Goal: Task Accomplishment & Management: Use online tool/utility

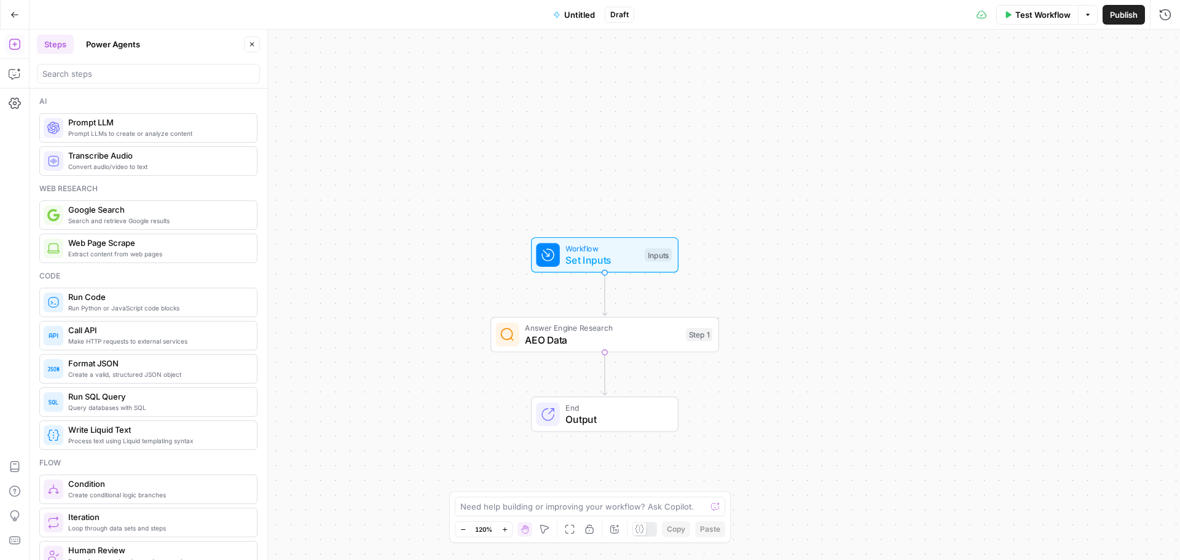
scroll to position [1352, 0]
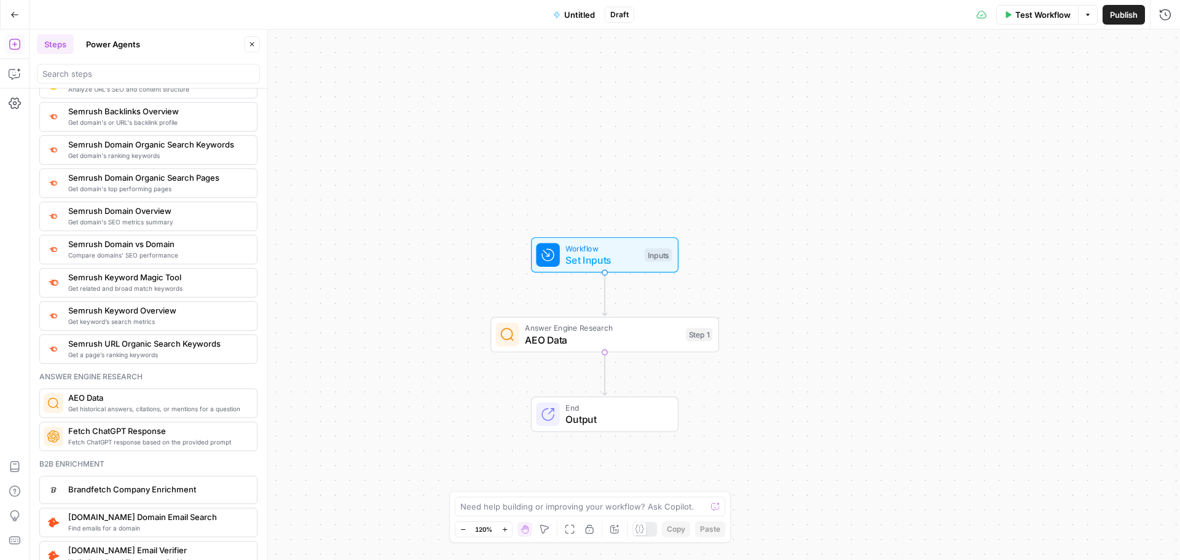
click at [576, 14] on span "Untitled" at bounding box center [579, 15] width 31 height 12
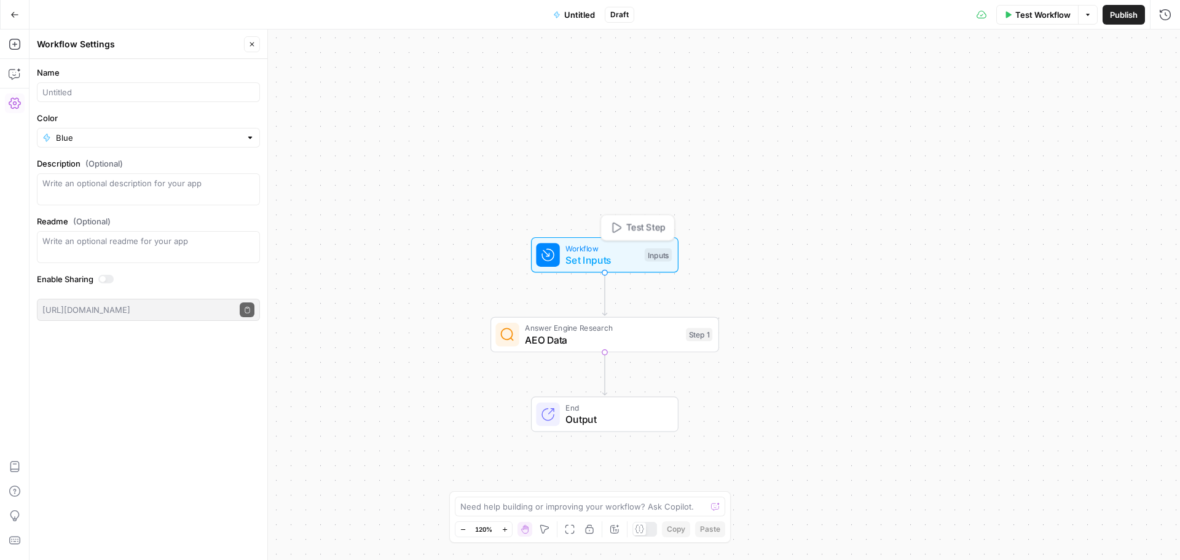
click at [594, 267] on span "Set Inputs" at bounding box center [601, 260] width 73 height 15
click at [1049, 10] on span "Test Workflow" at bounding box center [1042, 15] width 55 height 12
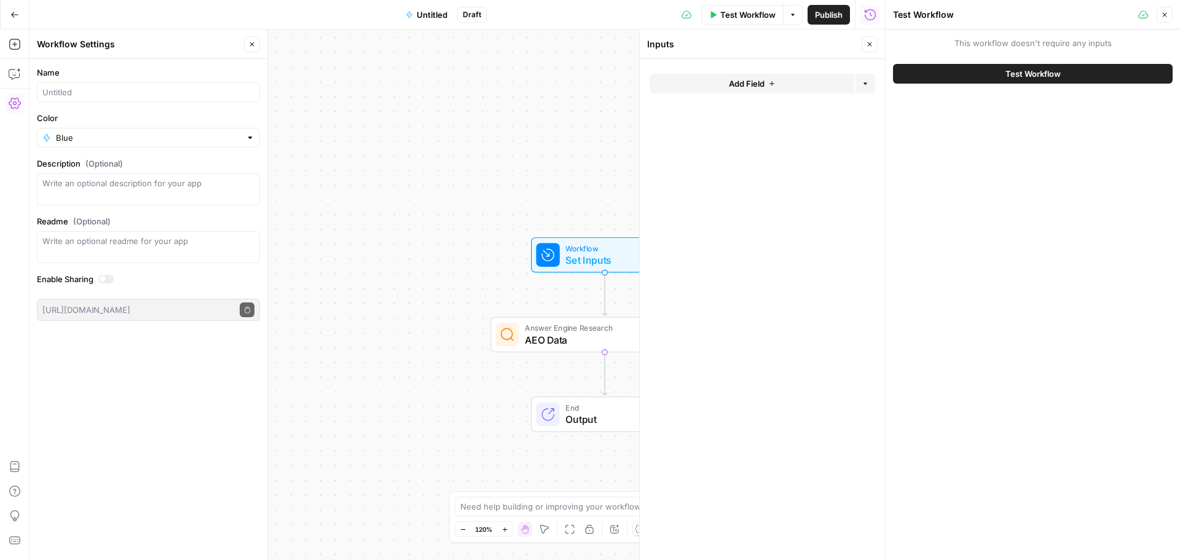
click at [947, 81] on button "Test Workflow" at bounding box center [1033, 74] width 280 height 20
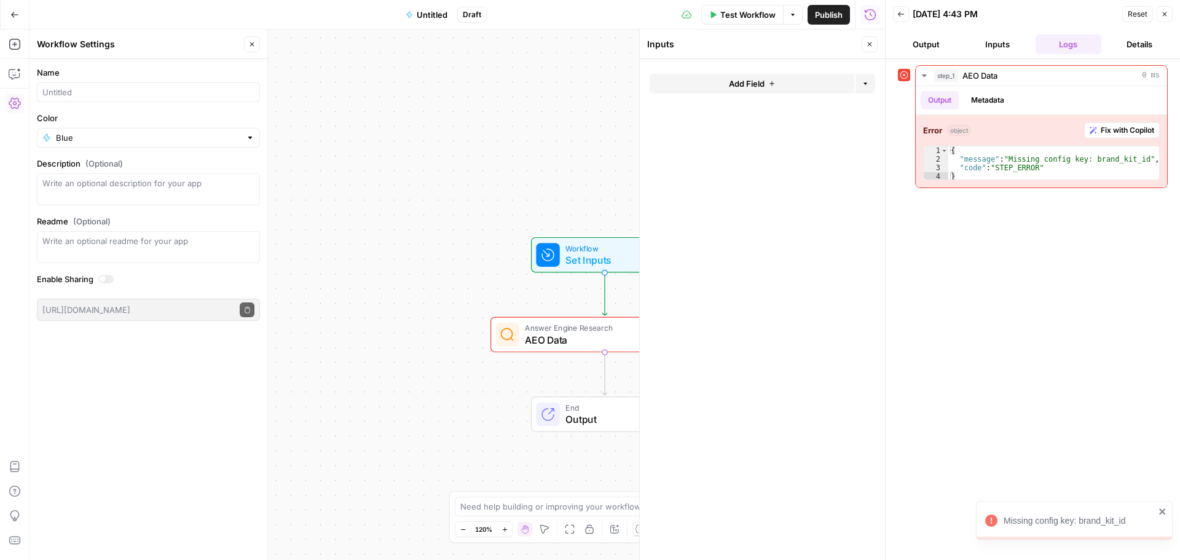
click at [765, 87] on button "Add Field" at bounding box center [752, 84] width 205 height 20
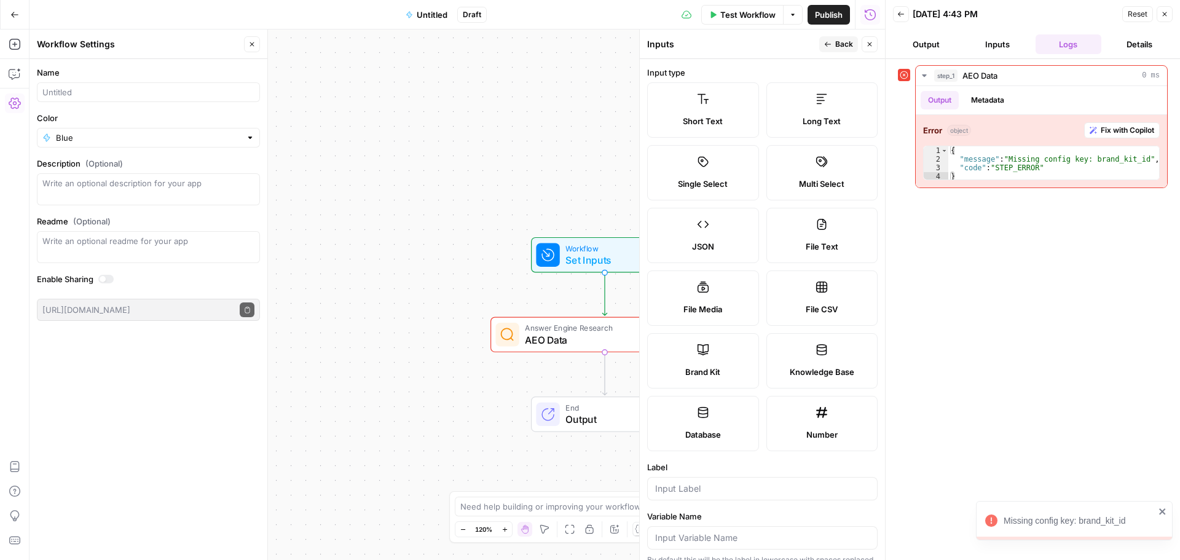
click at [804, 98] on label "Long Text" at bounding box center [822, 109] width 112 height 55
click at [1164, 507] on icon "close" at bounding box center [1163, 511] width 9 height 10
click at [1167, 6] on button "Close" at bounding box center [1165, 14] width 16 height 16
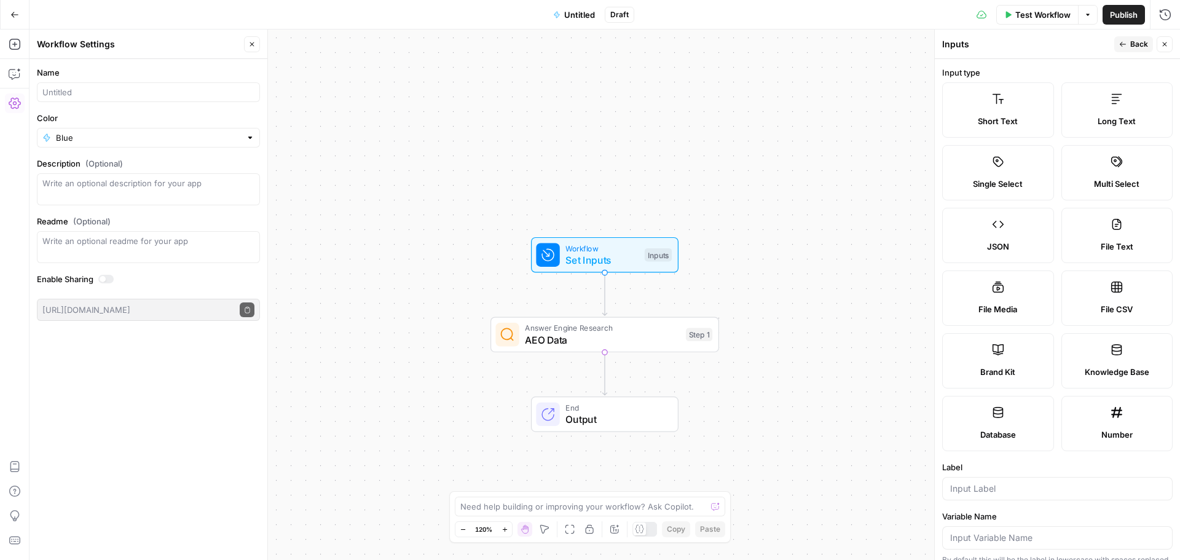
click at [1098, 122] on span "Long Text" at bounding box center [1117, 121] width 38 height 12
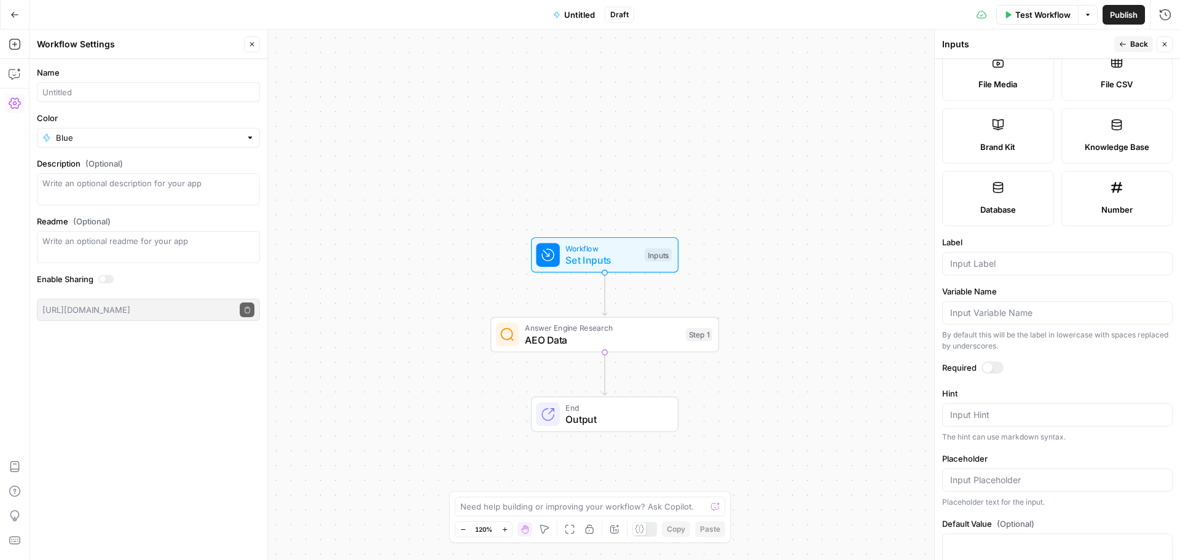
scroll to position [271, 0]
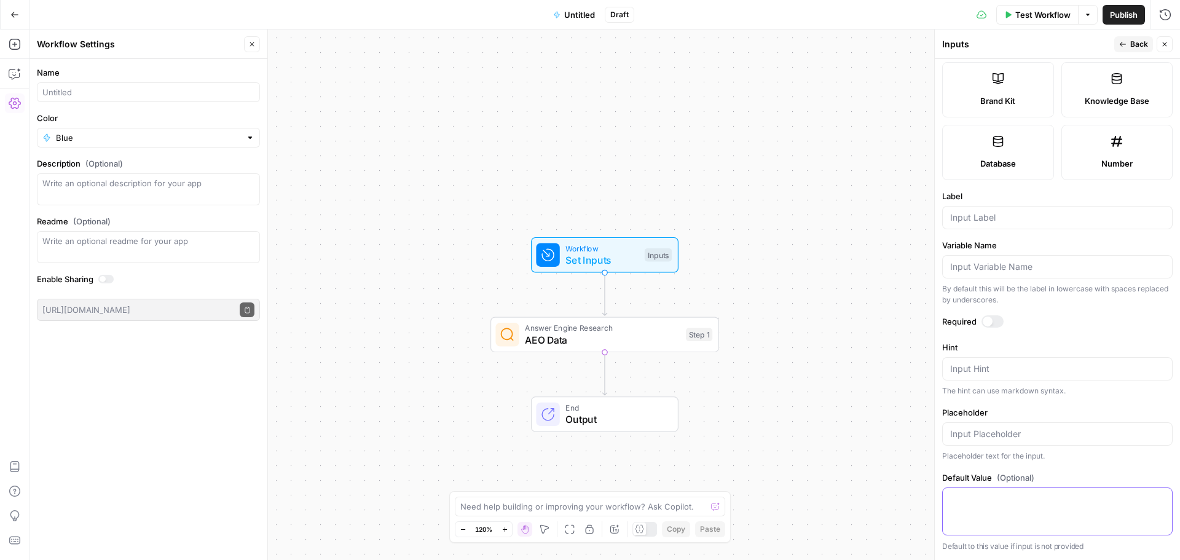
click at [980, 495] on textarea "Default Value (Optional)" at bounding box center [1057, 499] width 215 height 12
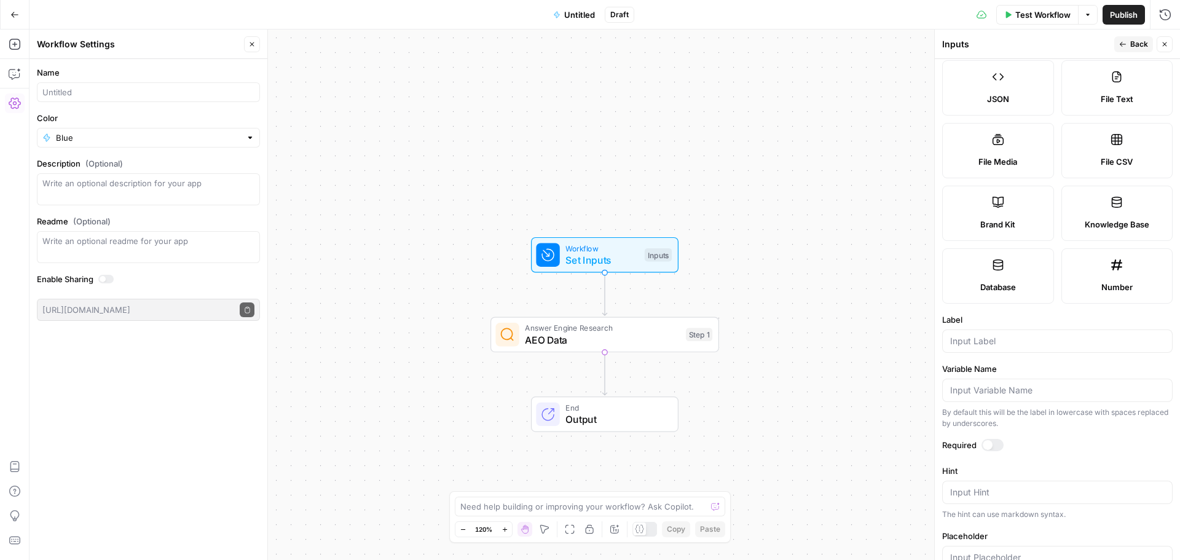
scroll to position [0, 0]
